Goal: Check status

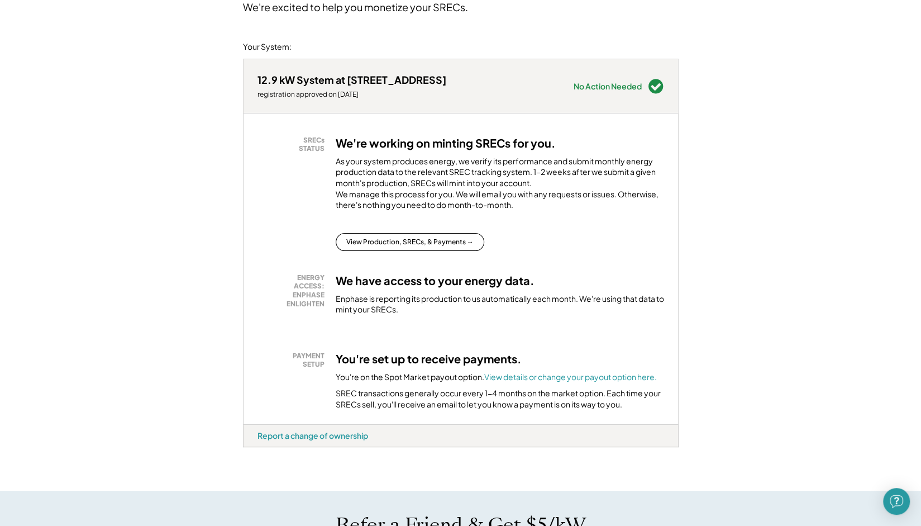
scroll to position [111, 0]
click at [384, 269] on div "SRECs STATUS We're working on minting SRECs for you. As your system produces en…" at bounding box center [461, 268] width 435 height 311
click at [398, 245] on button "View Production, SRECs, & Payments →" at bounding box center [410, 241] width 149 height 18
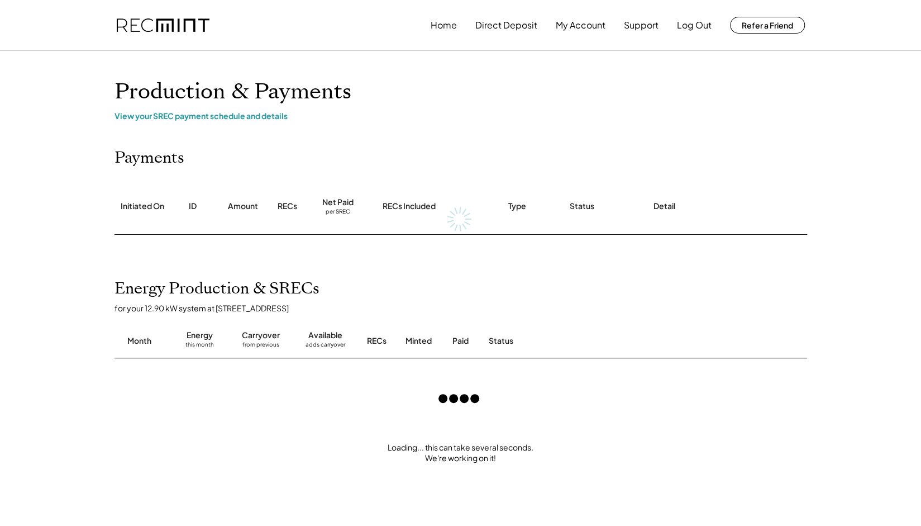
click at [85, 308] on div "Home Direct Deposit My Account Support Log Out Refer a Friend Production & Paym…" at bounding box center [460, 444] width 921 height 888
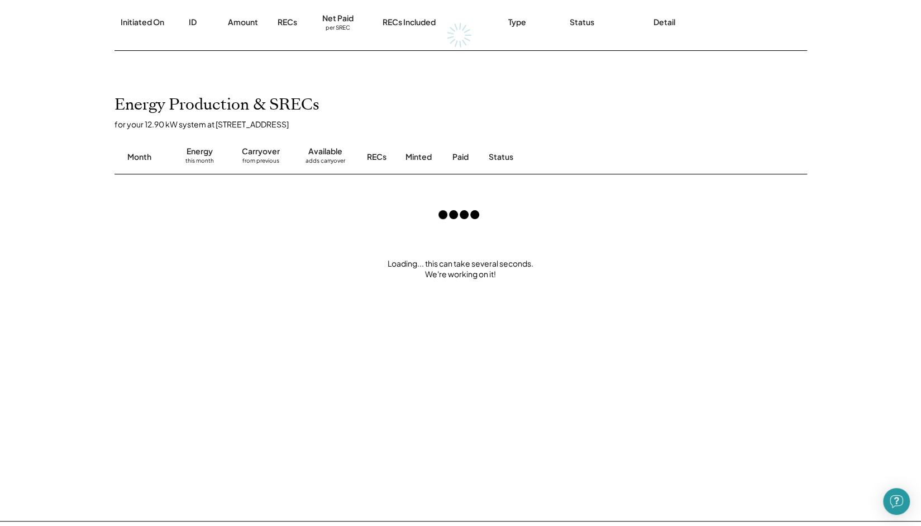
scroll to position [190, 0]
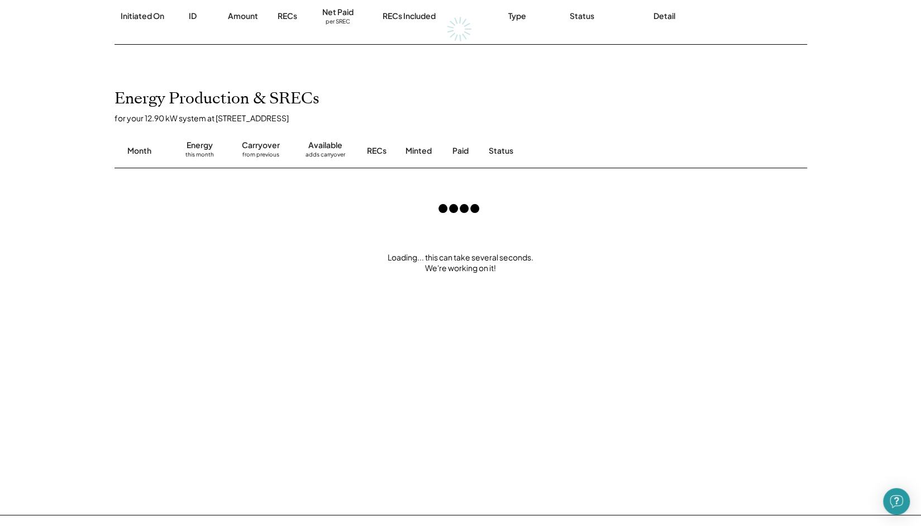
click at [85, 308] on div "Home My Payments Direct Deposit My Account Support Log Out Refer a Friend Produ…" at bounding box center [460, 254] width 921 height 888
click at [51, 78] on div "Home My Payments Direct Deposit My Account Support Log Out Refer a Friend Produ…" at bounding box center [460, 254] width 921 height 888
click at [61, 166] on div "Home My Payments Direct Deposit My Account Support Log Out Refer a Friend Produ…" at bounding box center [460, 254] width 921 height 888
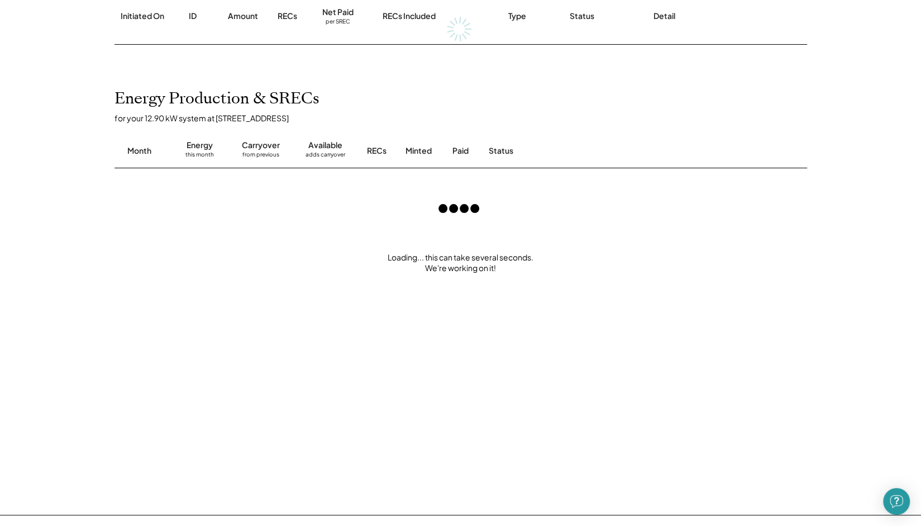
click at [86, 255] on div "Home My Payments Direct Deposit My Account Support Log Out Refer a Friend Produ…" at bounding box center [460, 254] width 921 height 888
click at [67, 264] on div "Home My Payments Direct Deposit My Account Support Log Out Refer a Friend Produ…" at bounding box center [460, 254] width 921 height 888
click at [86, 277] on div "Home My Payments Direct Deposit My Account Support Log Out Refer a Friend Produ…" at bounding box center [460, 254] width 921 height 888
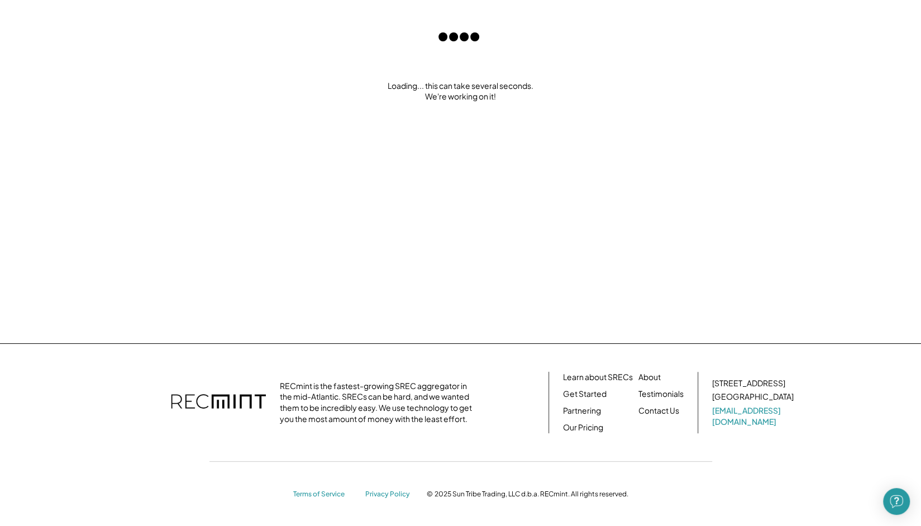
scroll to position [0, 0]
